Goal: Find specific page/section: Find specific page/section

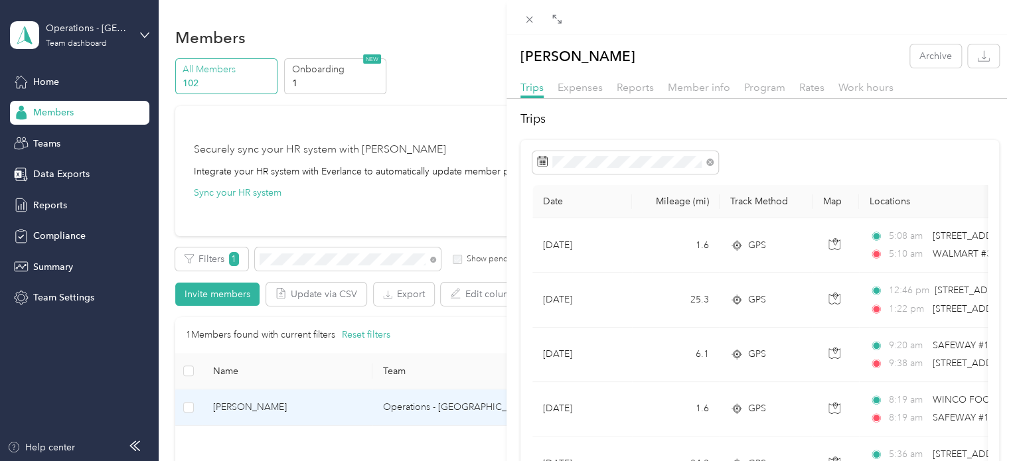
click at [334, 263] on div "[PERSON_NAME] Archive Trips Expenses Reports Member info Program Rates Work hou…" at bounding box center [506, 230] width 1013 height 461
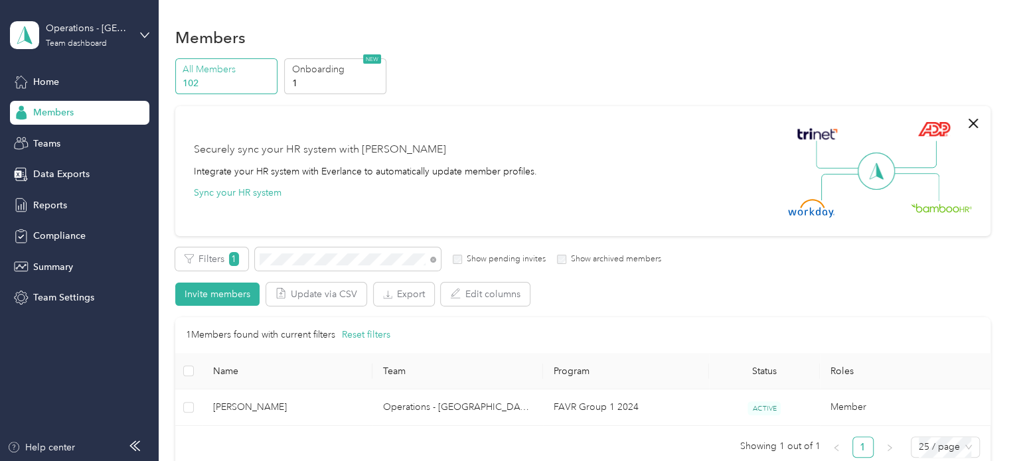
click at [329, 258] on div at bounding box center [506, 230] width 1013 height 461
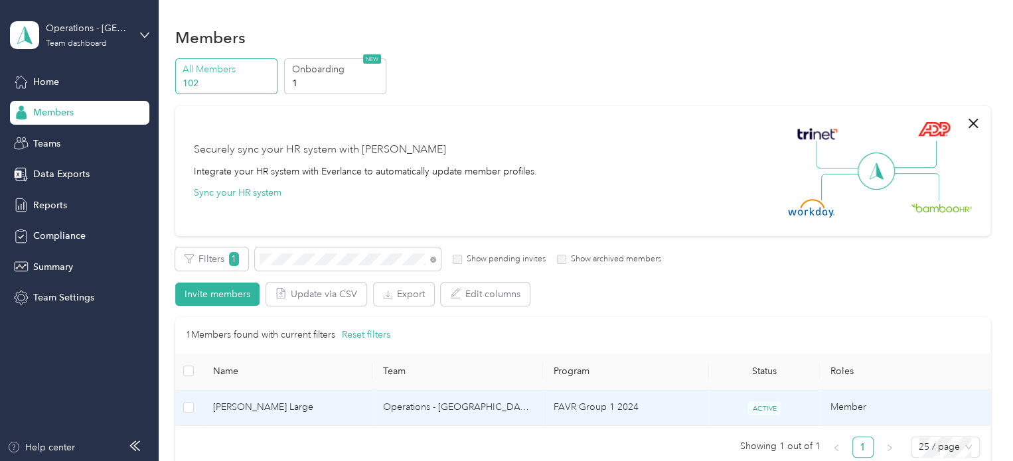
click at [251, 405] on span "[PERSON_NAME] Large" at bounding box center [287, 407] width 149 height 15
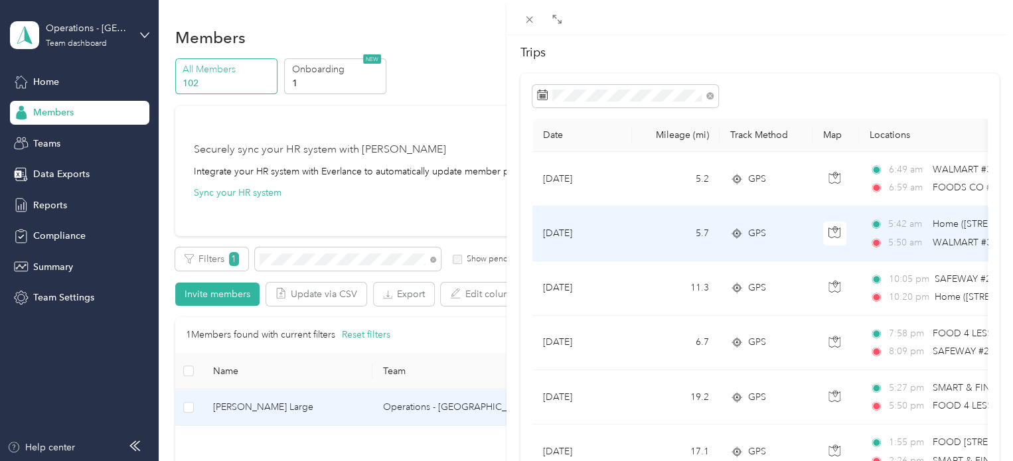
scroll to position [133, 0]
